Goal: Find contact information: Find contact information

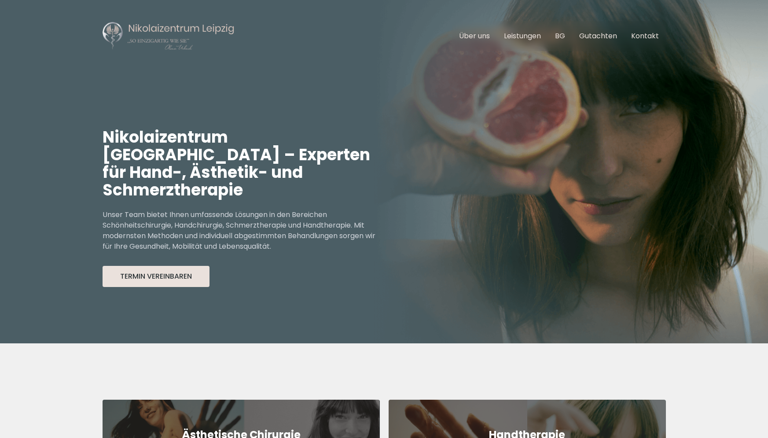
click at [180, 266] on button "Termin Vereinbaren" at bounding box center [156, 276] width 107 height 21
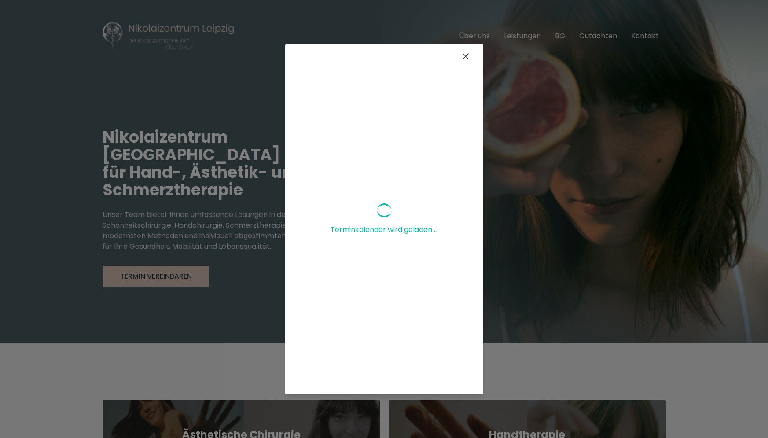
click at [460, 54] on icon at bounding box center [465, 56] width 11 height 11
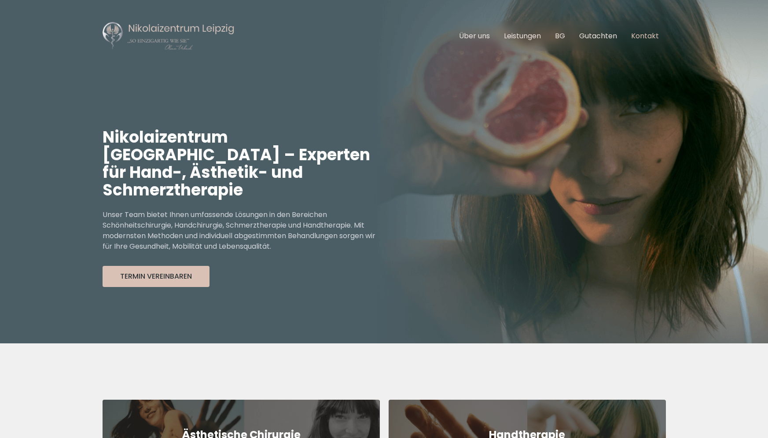
click at [653, 35] on link "Kontakt" at bounding box center [645, 36] width 28 height 10
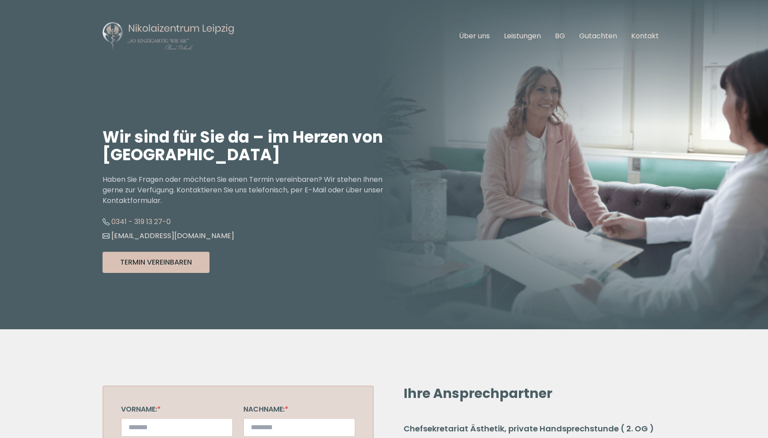
drag, startPoint x: 227, startPoint y: 236, endPoint x: 114, endPoint y: 220, distance: 114.2
click at [114, 220] on ul "0341 - 319 13 27-0 info@nikolaizentrum-leipzig.de" at bounding box center [244, 229] width 282 height 28
copy ul "0341 - 319 13 27-0 info@nikolaizentrum-leipzig.de"
